Goal: Check status: Check status

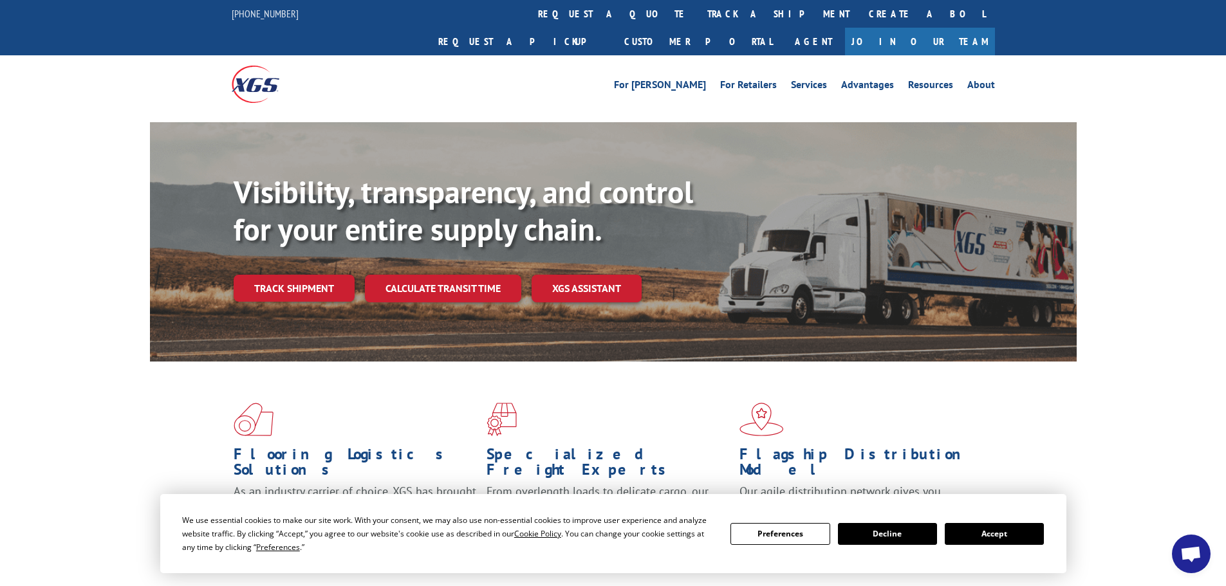
click at [972, 521] on div "We use essential cookies to make our site work. With your consent, we may also …" at bounding box center [613, 534] width 862 height 41
click at [979, 526] on button "Accept" at bounding box center [994, 534] width 99 height 22
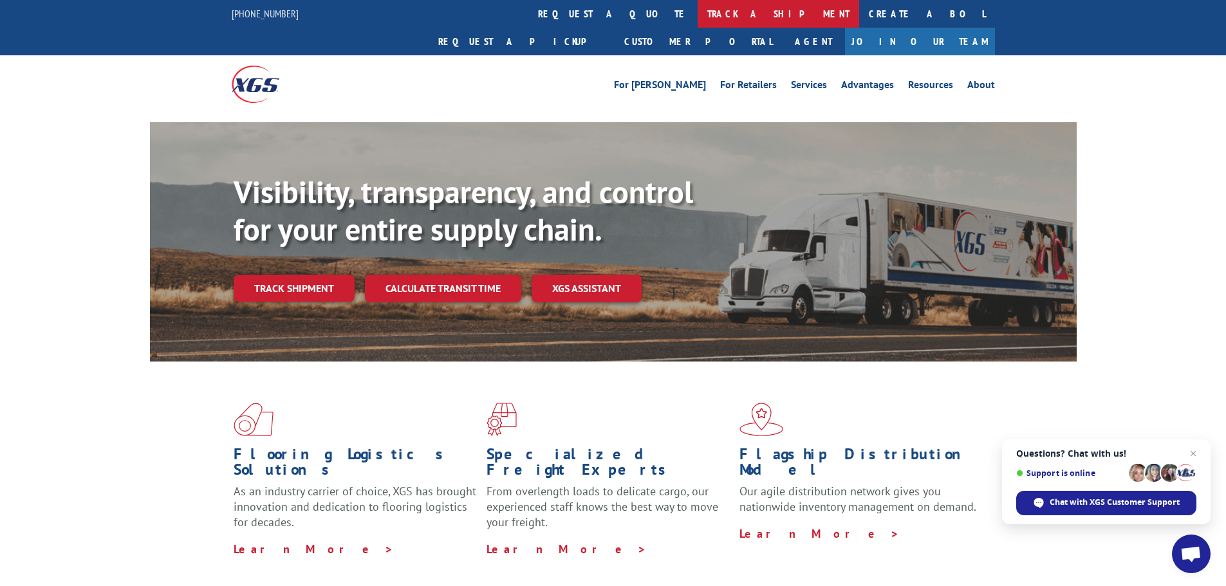
click at [698, 8] on link "track a shipment" at bounding box center [779, 14] width 162 height 28
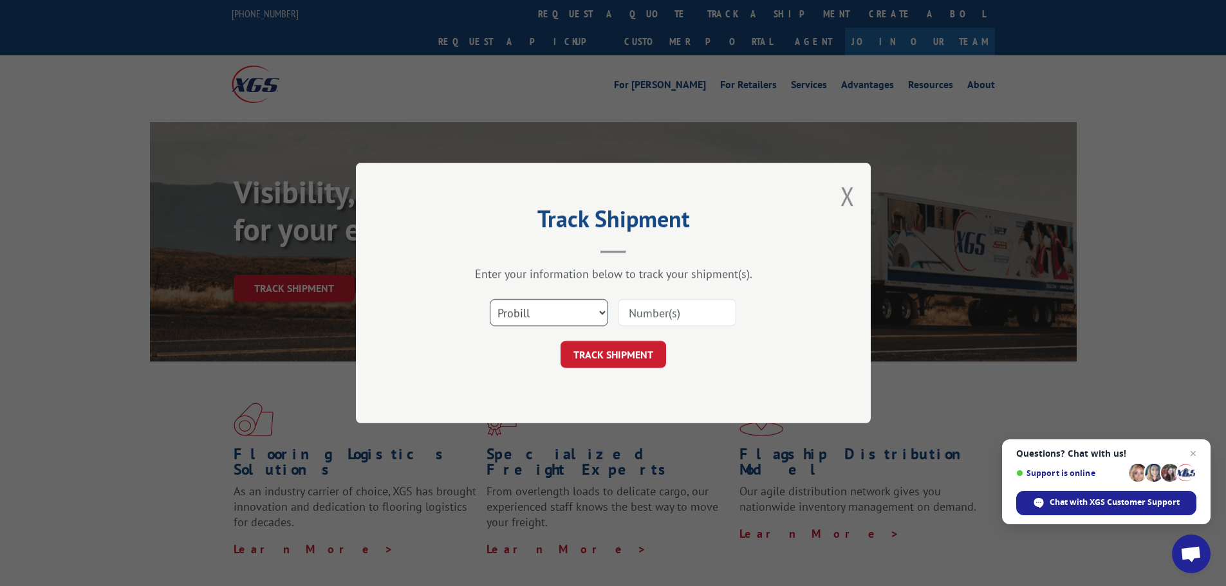
click at [573, 305] on select "Select category... Probill BOL PO" at bounding box center [549, 312] width 118 height 27
select select "po"
click at [490, 299] on select "Select category... Probill BOL PO" at bounding box center [549, 312] width 118 height 27
click at [682, 307] on input at bounding box center [677, 312] width 118 height 27
paste input "59535726"
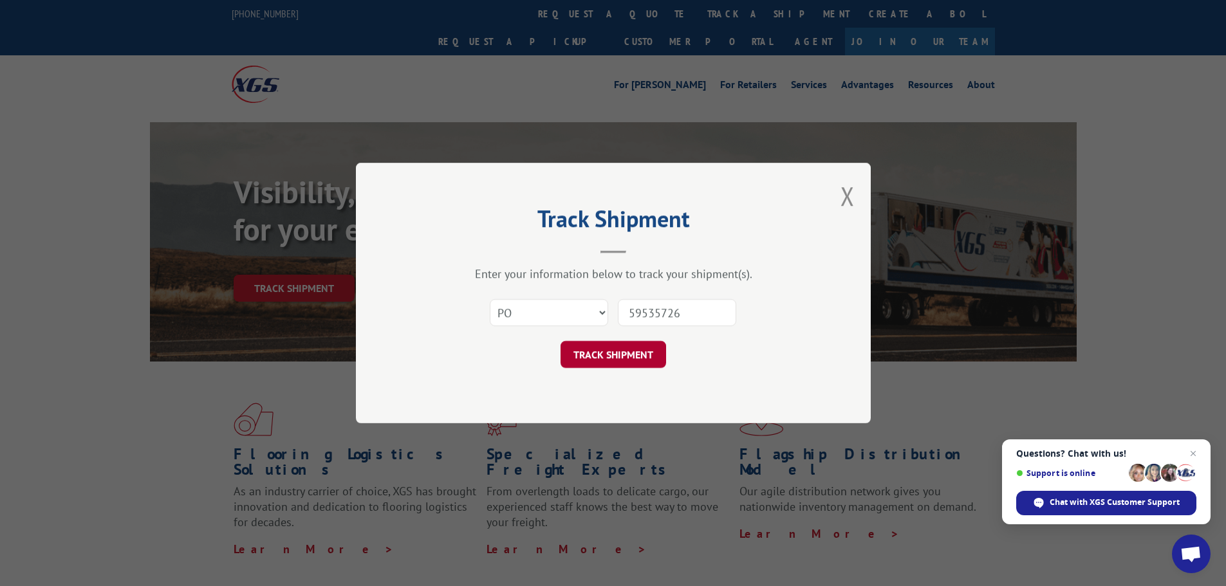
type input "59535726"
drag, startPoint x: 620, startPoint y: 367, endPoint x: 626, endPoint y: 362, distance: 6.8
click at [626, 362] on button "TRACK SHIPMENT" at bounding box center [614, 354] width 106 height 27
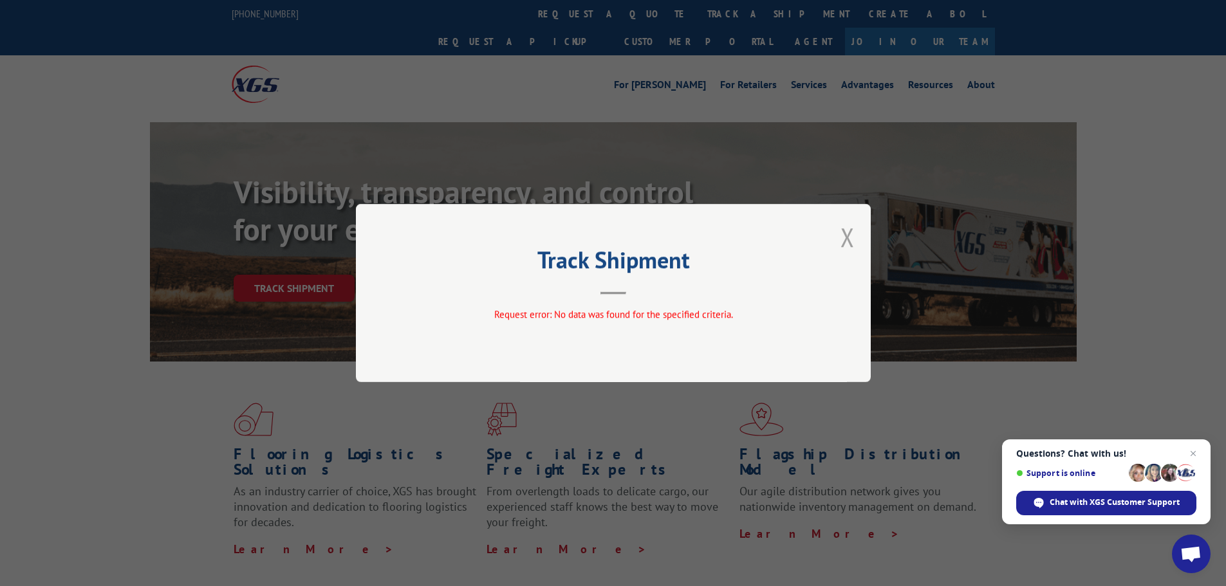
click at [848, 239] on button "Close modal" at bounding box center [847, 237] width 14 height 34
